Goal: Task Accomplishment & Management: Complete application form

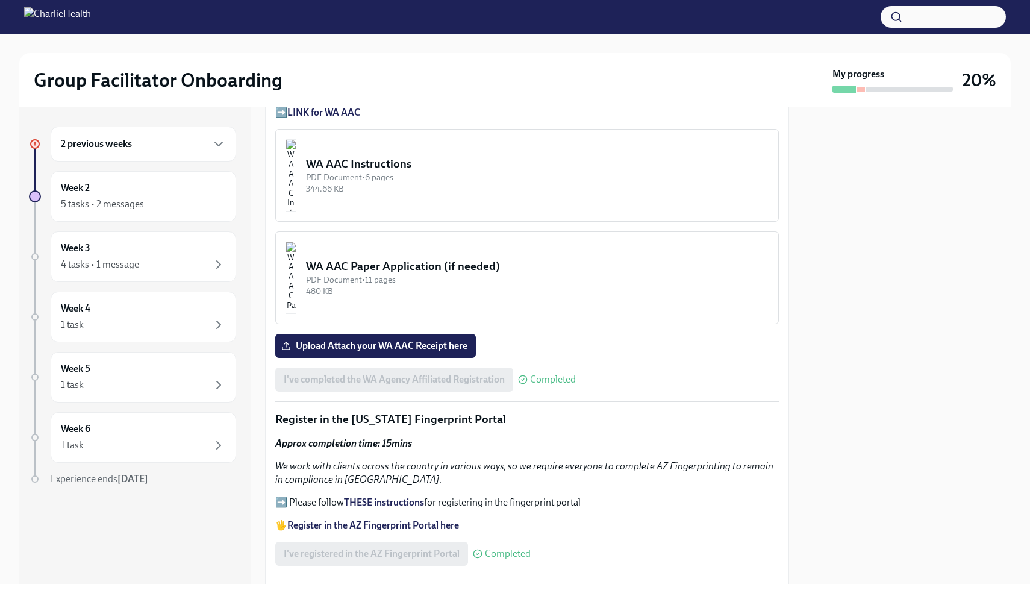
scroll to position [994, 0]
click at [410, 338] on span "Upload Attach your WA AAC Receipt here" at bounding box center [376, 344] width 184 height 12
click at [0, 0] on input "Upload Attach your WA AAC Receipt here" at bounding box center [0, 0] width 0 height 0
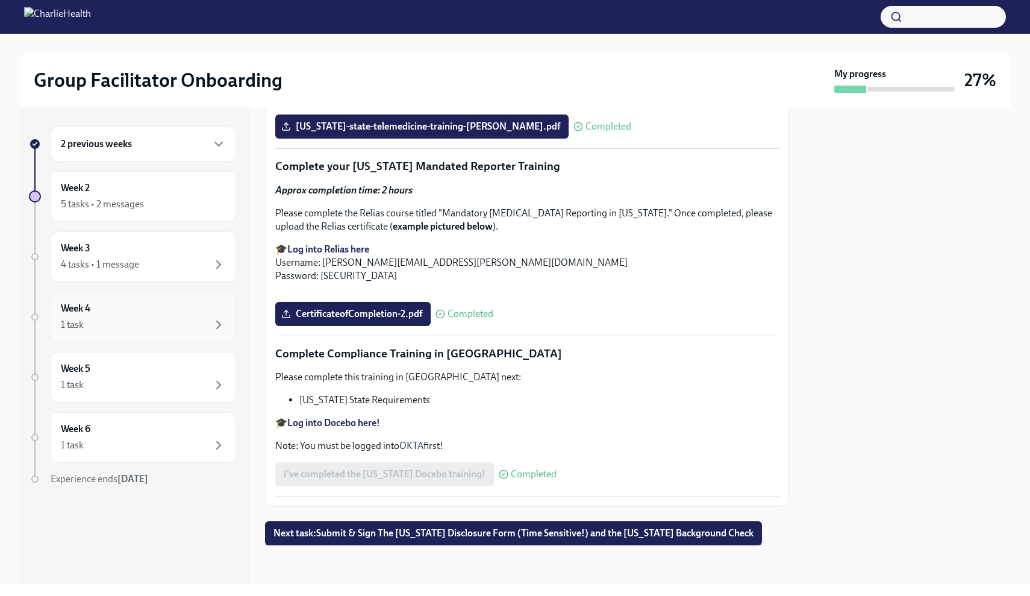
scroll to position [2568, 0]
click at [133, 212] on div "Week 2 5 tasks • 2 messages" at bounding box center [144, 196] width 186 height 51
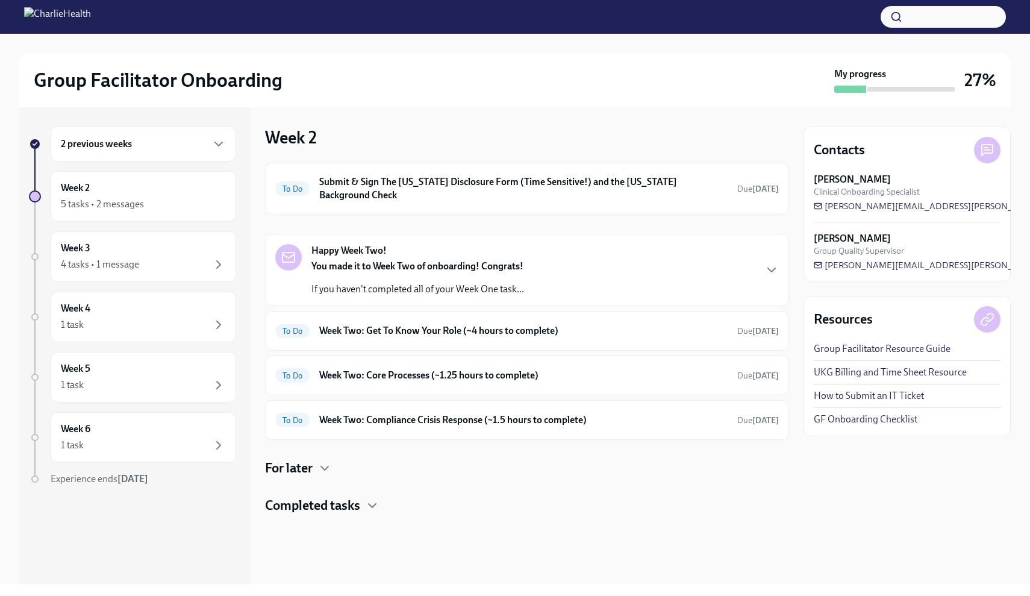
click at [392, 503] on div "Completed tasks" at bounding box center [527, 506] width 524 height 18
click at [384, 503] on div "Completed tasks" at bounding box center [527, 506] width 524 height 18
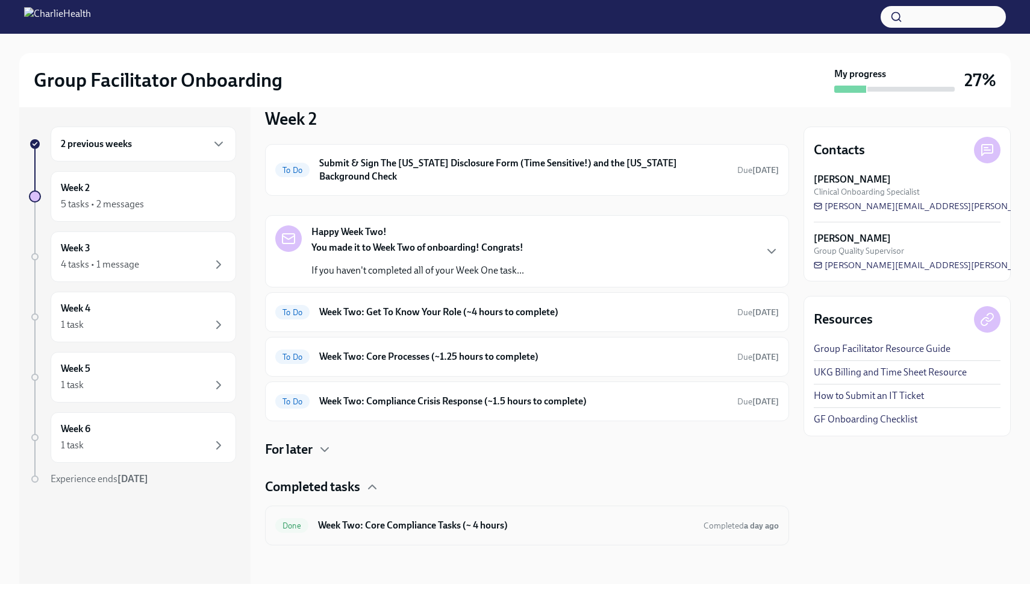
scroll to position [19, 0]
click at [367, 314] on h6 "Week Two: Get To Know Your Role (~4 hours to complete)" at bounding box center [523, 311] width 409 height 13
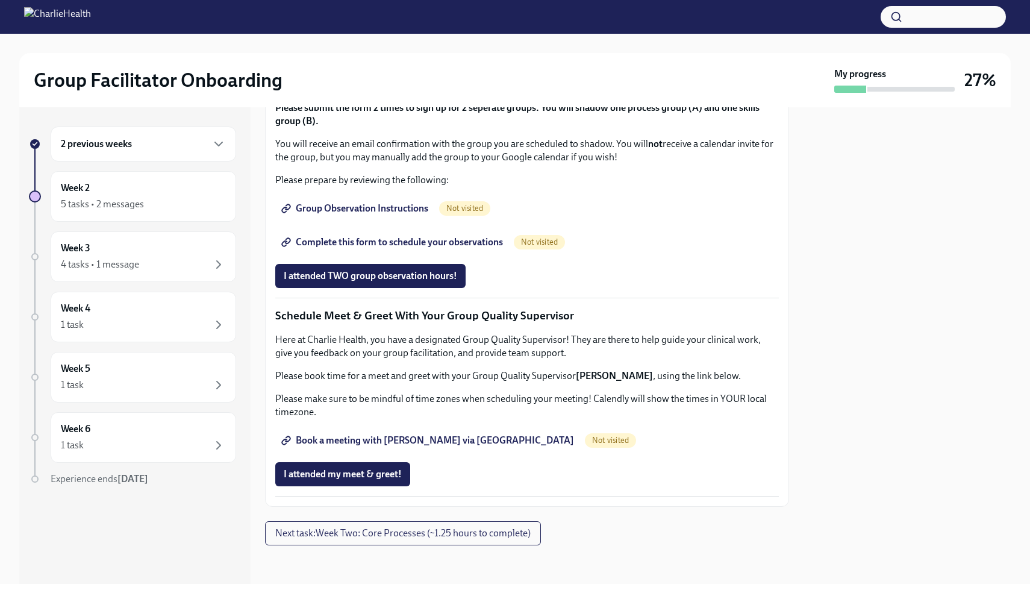
scroll to position [681, 0]
click at [368, 215] on span "Group Observation Instructions" at bounding box center [356, 208] width 145 height 12
